Goal: Task Accomplishment & Management: Manage account settings

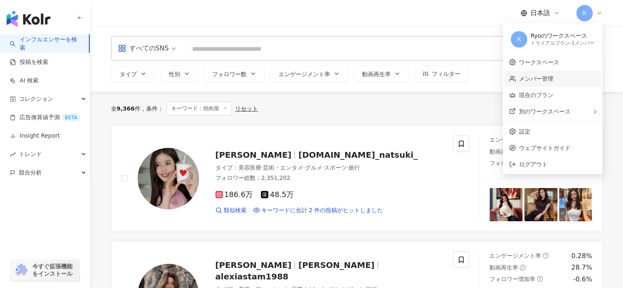
click at [539, 81] on link "メンバー管理" at bounding box center [536, 78] width 34 height 7
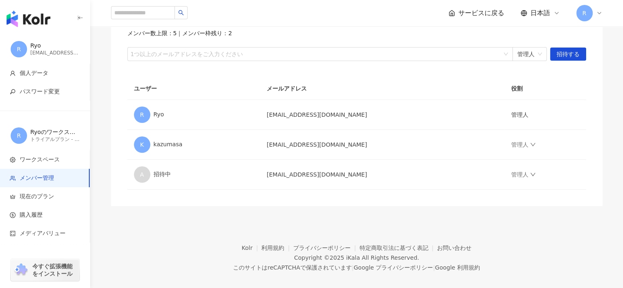
scroll to position [82, 0]
click at [245, 52] on div at bounding box center [315, 54] width 373 height 6
paste input "**********"
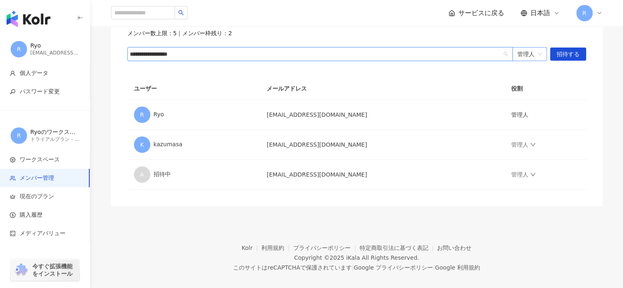
click at [535, 52] on span "管理人" at bounding box center [529, 53] width 25 height 13
type input "**********"
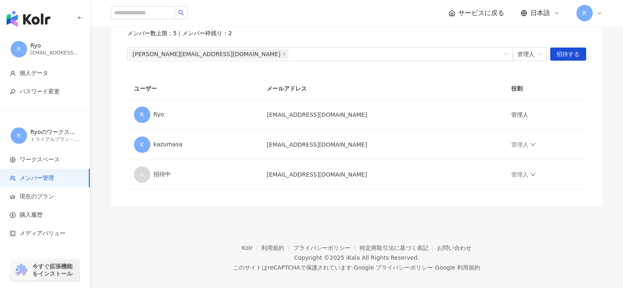
click at [487, 41] on div "メンバーを招待する メンバー数上限：5 ｜ メンバー枠残り：2 [PERSON_NAME][EMAIL_ADDRESS][DOMAIN_NAME] 管理人 招…" at bounding box center [356, 36] width 459 height 50
click at [572, 51] on span "招待する" at bounding box center [567, 54] width 23 height 13
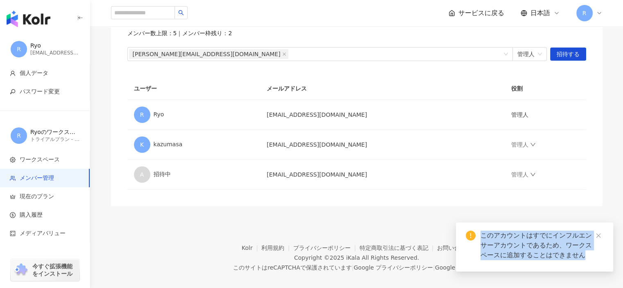
drag, startPoint x: 477, startPoint y: 235, endPoint x: 583, endPoint y: 260, distance: 108.6
click at [583, 260] on div "このアカウントはすでにインフルエンサーアカウントであるため、ワークスペースに追加することはできません" at bounding box center [535, 245] width 138 height 29
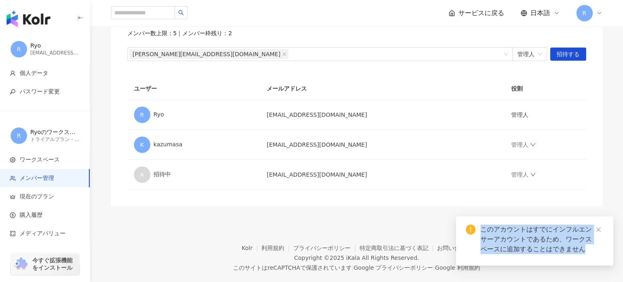
copy div "このアカウントはすでにインフルエンサーアカウントであるため、ワークスペースに追加することはできません"
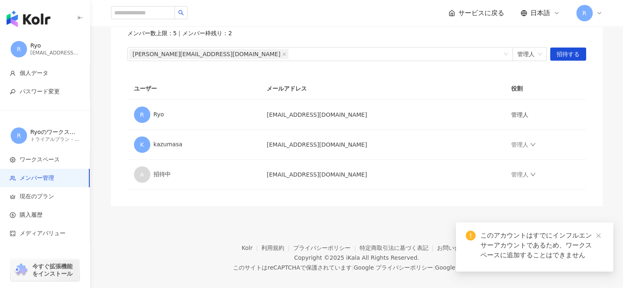
click at [194, 237] on footer "Kolr 利用規約 プライバシーポリシー 特定商取引法に基づく表記 お問い合わせ Copyright © [DATE] iKala All Rights Re…" at bounding box center [356, 251] width 533 height 91
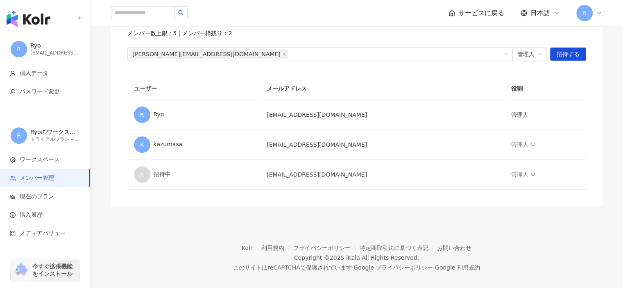
click at [384, 237] on footer "Kolr 利用規約 プライバシーポリシー 特定商取引法に基づく表記 お問い合わせ Copyright © [DATE] iKala All Rights Re…" at bounding box center [356, 251] width 533 height 91
